Goal: Task Accomplishment & Management: Manage account settings

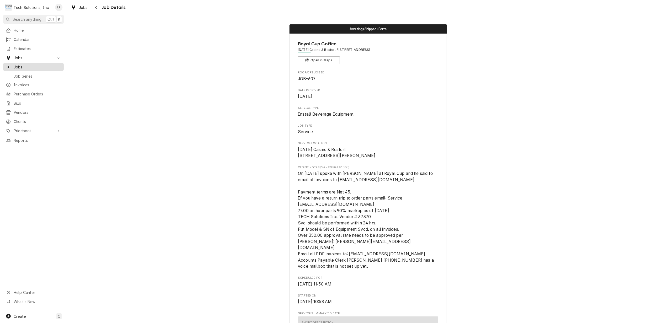
click at [15, 64] on span "Jobs" at bounding box center [38, 67] width 48 height 6
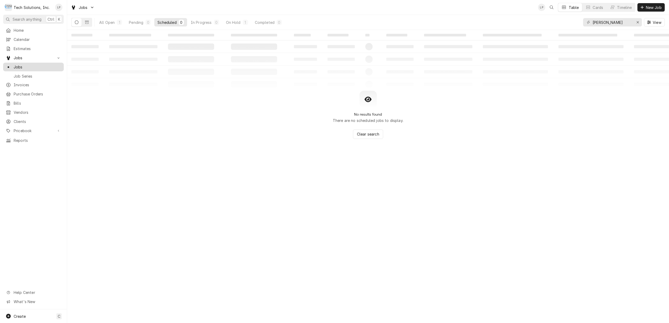
click at [16, 65] on span "Jobs" at bounding box center [38, 67] width 48 height 6
click at [231, 22] on div "On Hold" at bounding box center [233, 23] width 15 height 6
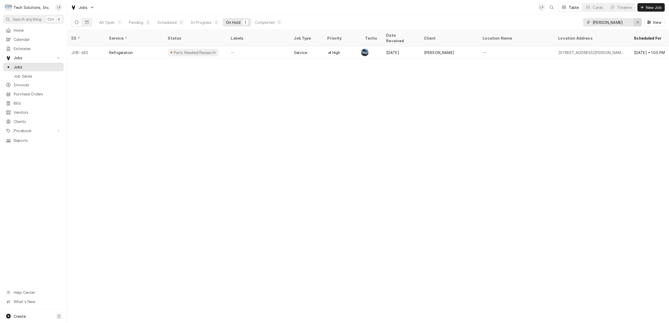
click at [637, 23] on icon "Erase input" at bounding box center [638, 22] width 3 height 4
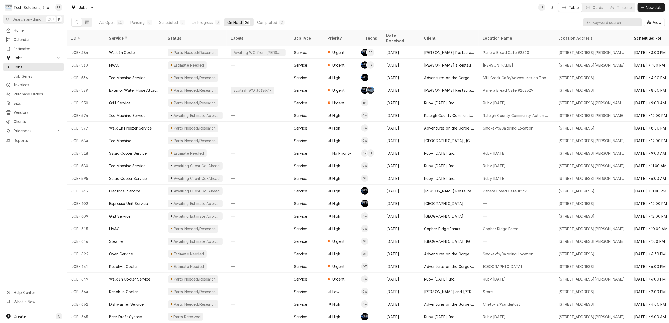
click at [234, 24] on div "On Hold" at bounding box center [234, 23] width 15 height 6
